Goal: Transaction & Acquisition: Purchase product/service

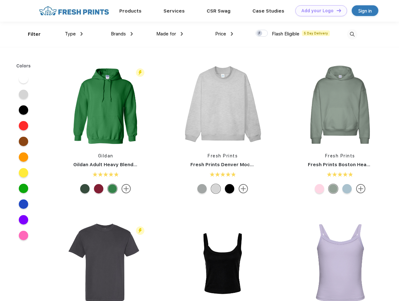
click at [319, 11] on link "Add your Logo Design Tool" at bounding box center [322, 10] width 52 height 11
click at [0, 0] on div "Design Tool" at bounding box center [0, 0] width 0 height 0
click at [336, 10] on link "Add your Logo Design Tool" at bounding box center [322, 10] width 52 height 11
click at [30, 34] on div "Filter" at bounding box center [34, 34] width 13 height 7
click at [74, 34] on span "Type" at bounding box center [70, 34] width 11 height 6
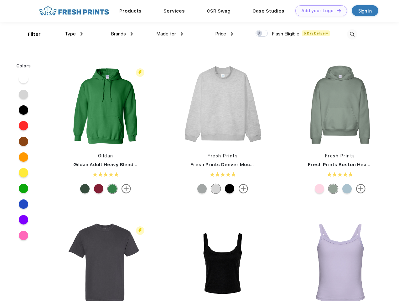
click at [122, 34] on span "Brands" at bounding box center [118, 34] width 15 height 6
click at [170, 34] on span "Made for" at bounding box center [166, 34] width 20 height 6
click at [224, 34] on span "Price" at bounding box center [220, 34] width 11 height 6
click at [262, 34] on div at bounding box center [262, 33] width 12 height 7
click at [260, 34] on input "checkbox" at bounding box center [258, 31] width 4 height 4
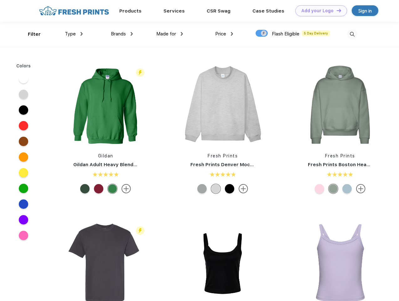
click at [352, 34] on img at bounding box center [352, 34] width 10 height 10
